Goal: Navigation & Orientation: Find specific page/section

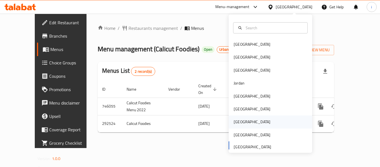
click at [250, 127] on div "Qatar" at bounding box center [270, 121] width 83 height 13
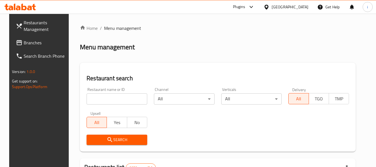
click at [301, 5] on div "Qatar" at bounding box center [289, 7] width 37 height 6
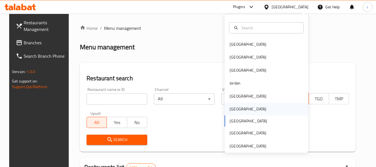
click at [250, 110] on div "[GEOGRAPHIC_DATA]" at bounding box center [265, 108] width 83 height 13
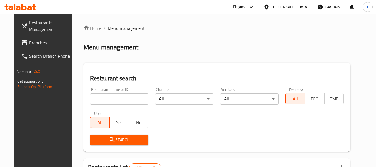
click at [29, 41] on span "Branches" at bounding box center [51, 42] width 44 height 7
